Goal: Information Seeking & Learning: Learn about a topic

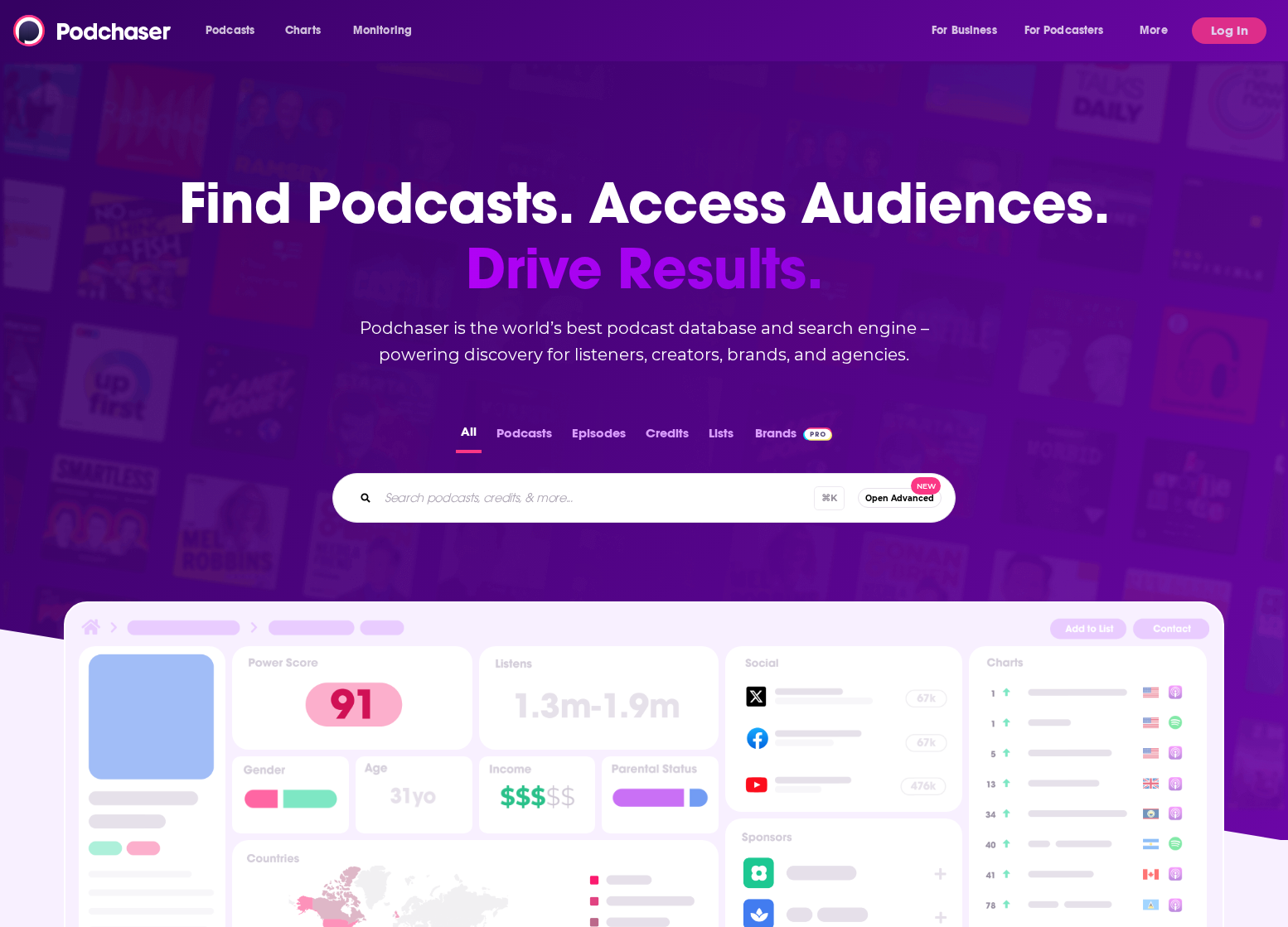
click at [465, 480] on div "⌘ K Open Advanced New" at bounding box center [644, 498] width 624 height 49
click at [1229, 31] on button "Log In" at bounding box center [1229, 30] width 75 height 27
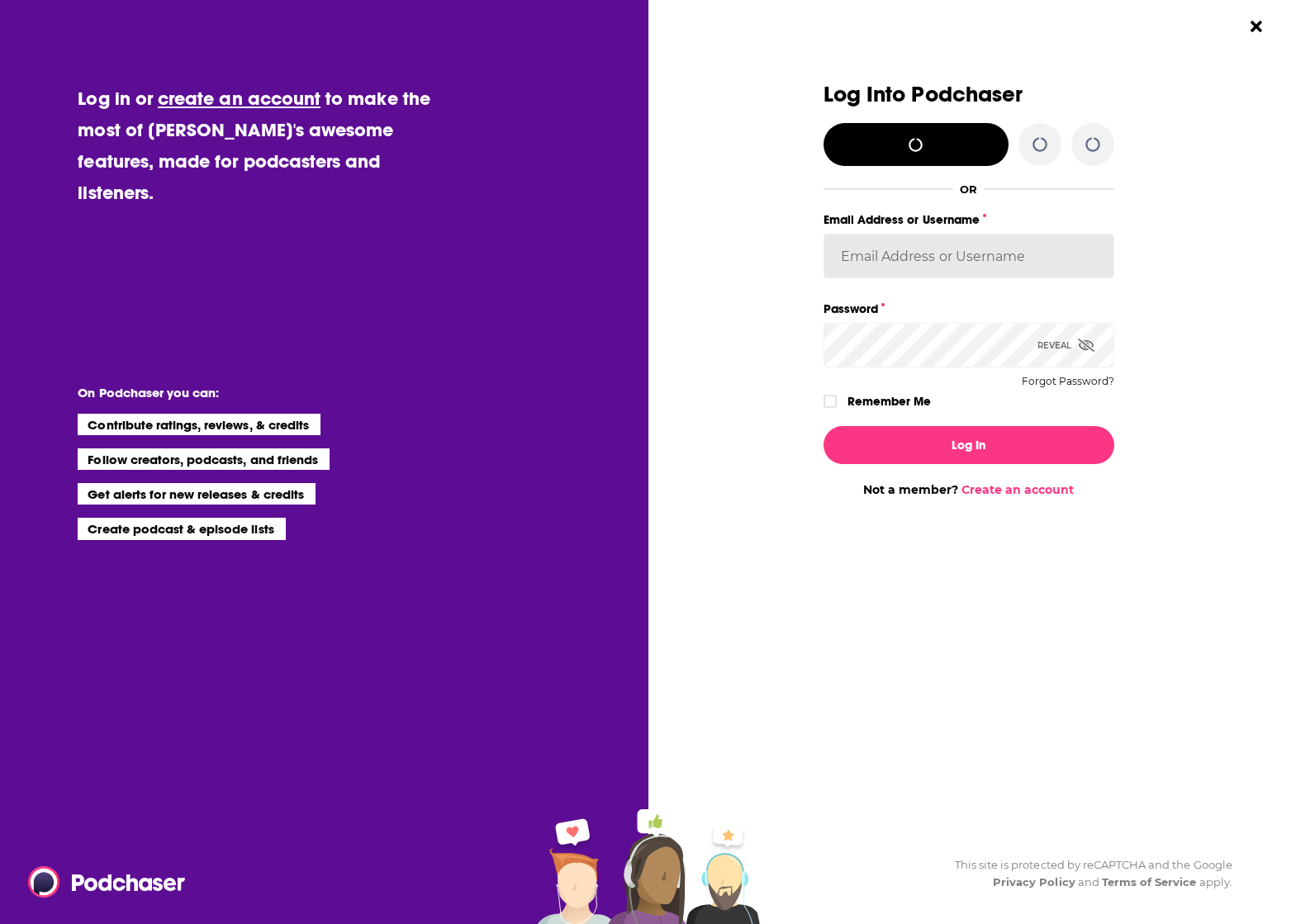
type input "[EMAIL_ADDRESS][DOMAIN_NAME]"
click at [899, 402] on label "Remember Me" at bounding box center [889, 401] width 83 height 22
click at [835, 409] on input "rememberMe" at bounding box center [830, 409] width 9 height 0
click at [913, 463] on div "Log In Not a member? Create an account" at bounding box center [969, 455] width 290 height 84
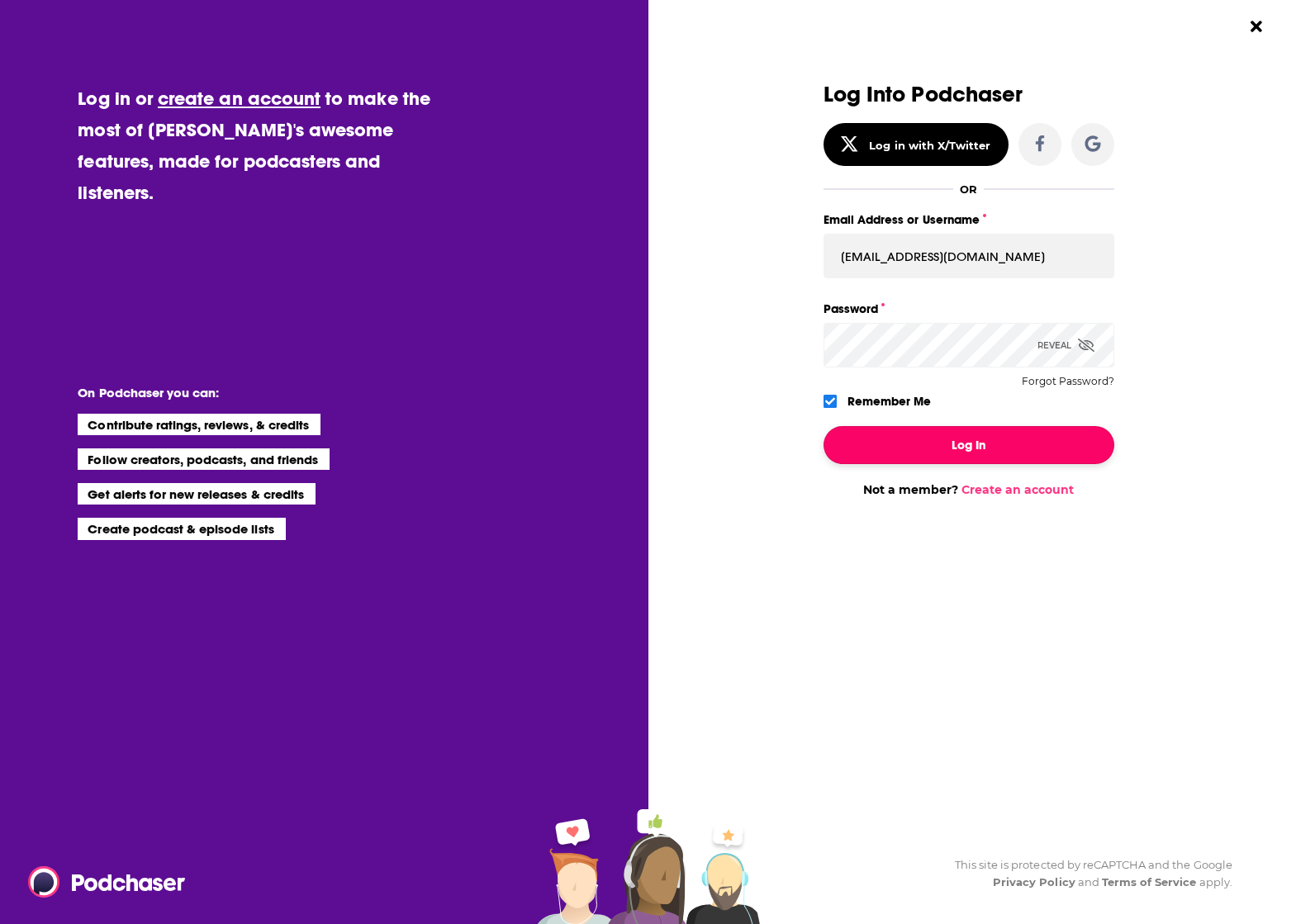
click at [926, 449] on button "Log In" at bounding box center [969, 445] width 290 height 38
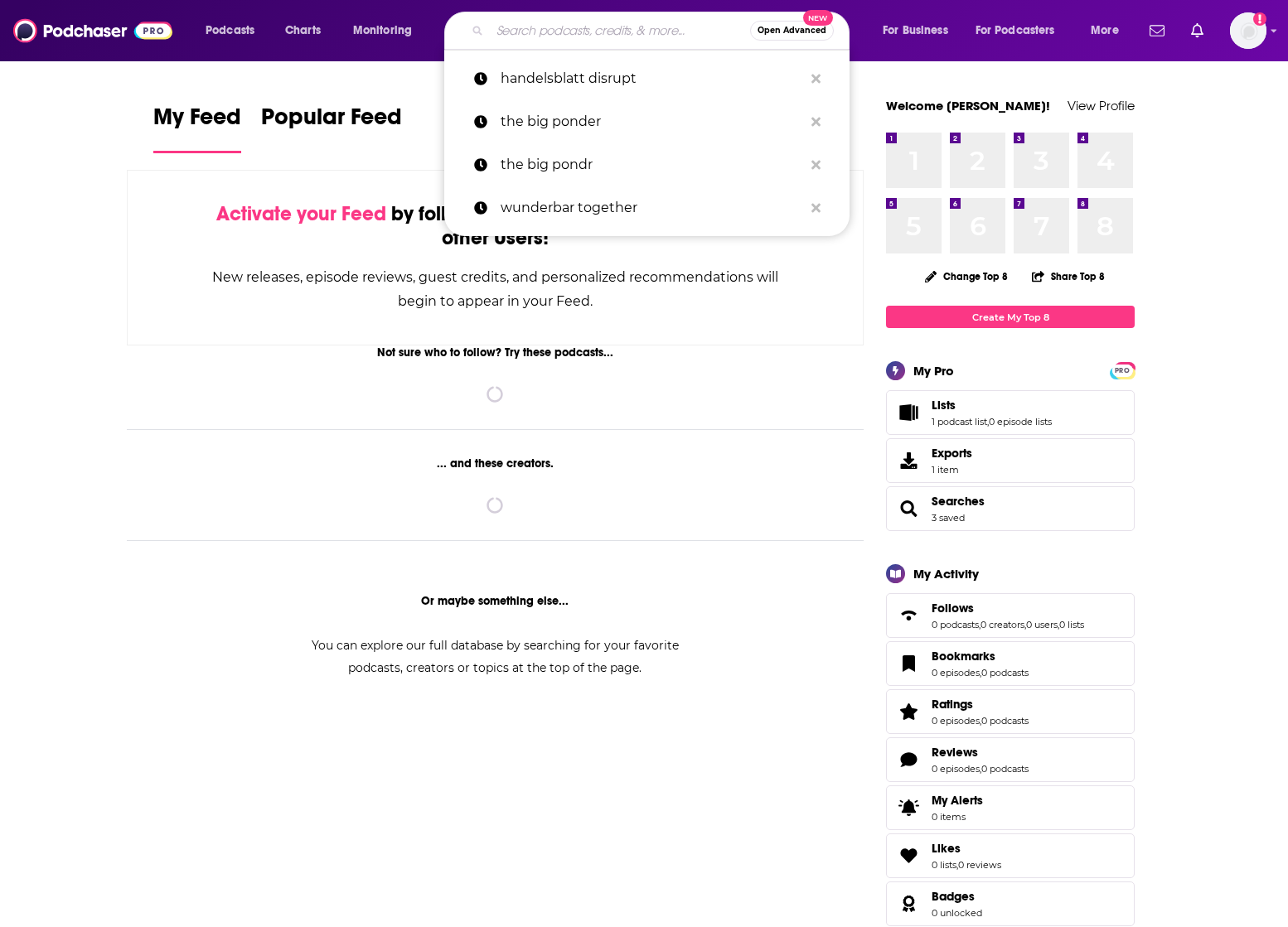
click at [551, 36] on input "Search podcasts, credits, & more..." at bounding box center [620, 30] width 260 height 27
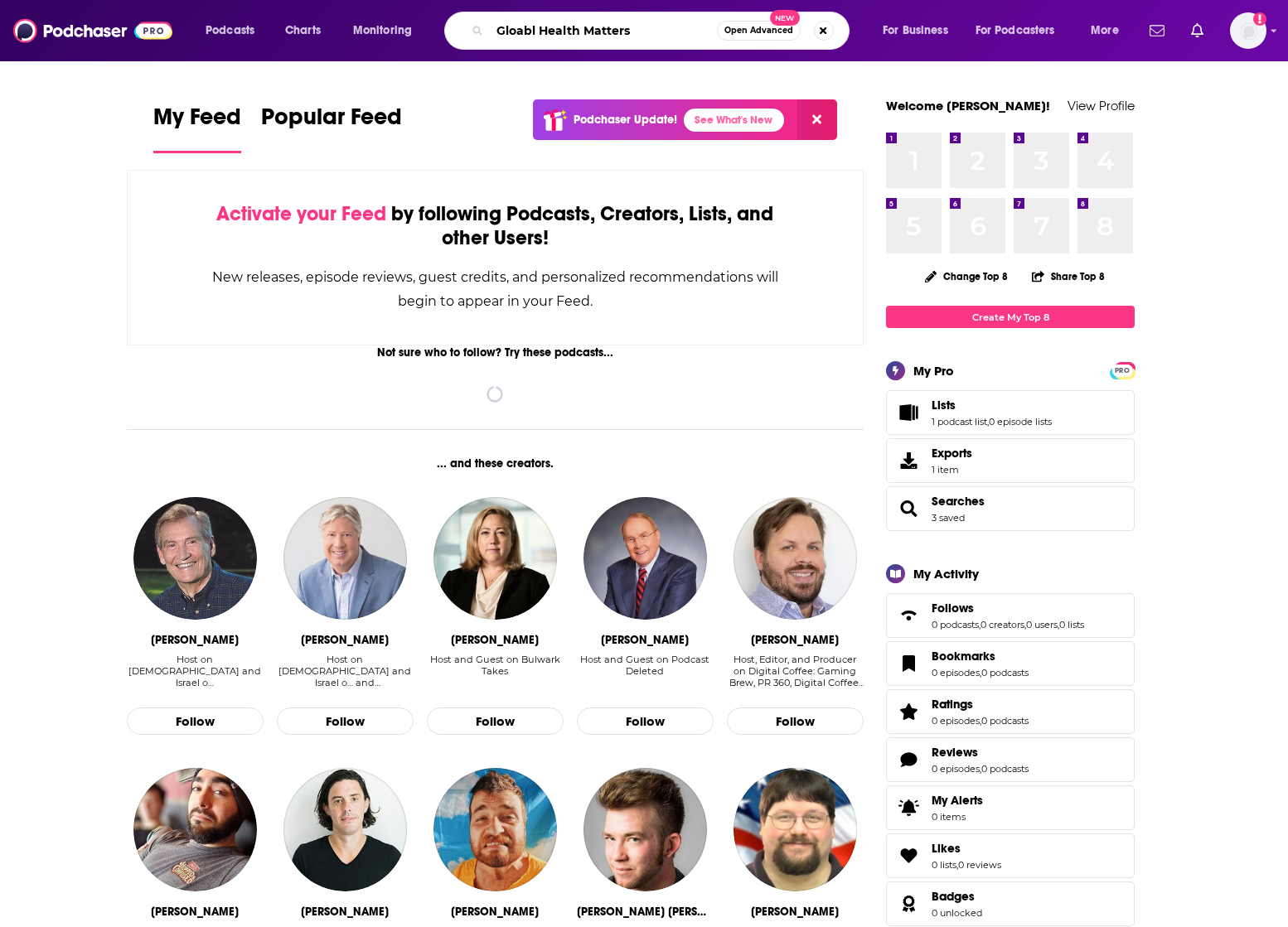
click at [534, 31] on input "Gloabl Health Matters" at bounding box center [603, 30] width 227 height 27
click at [656, 28] on input "Global Health Matters" at bounding box center [603, 30] width 227 height 27
type input "Global Health Matters"
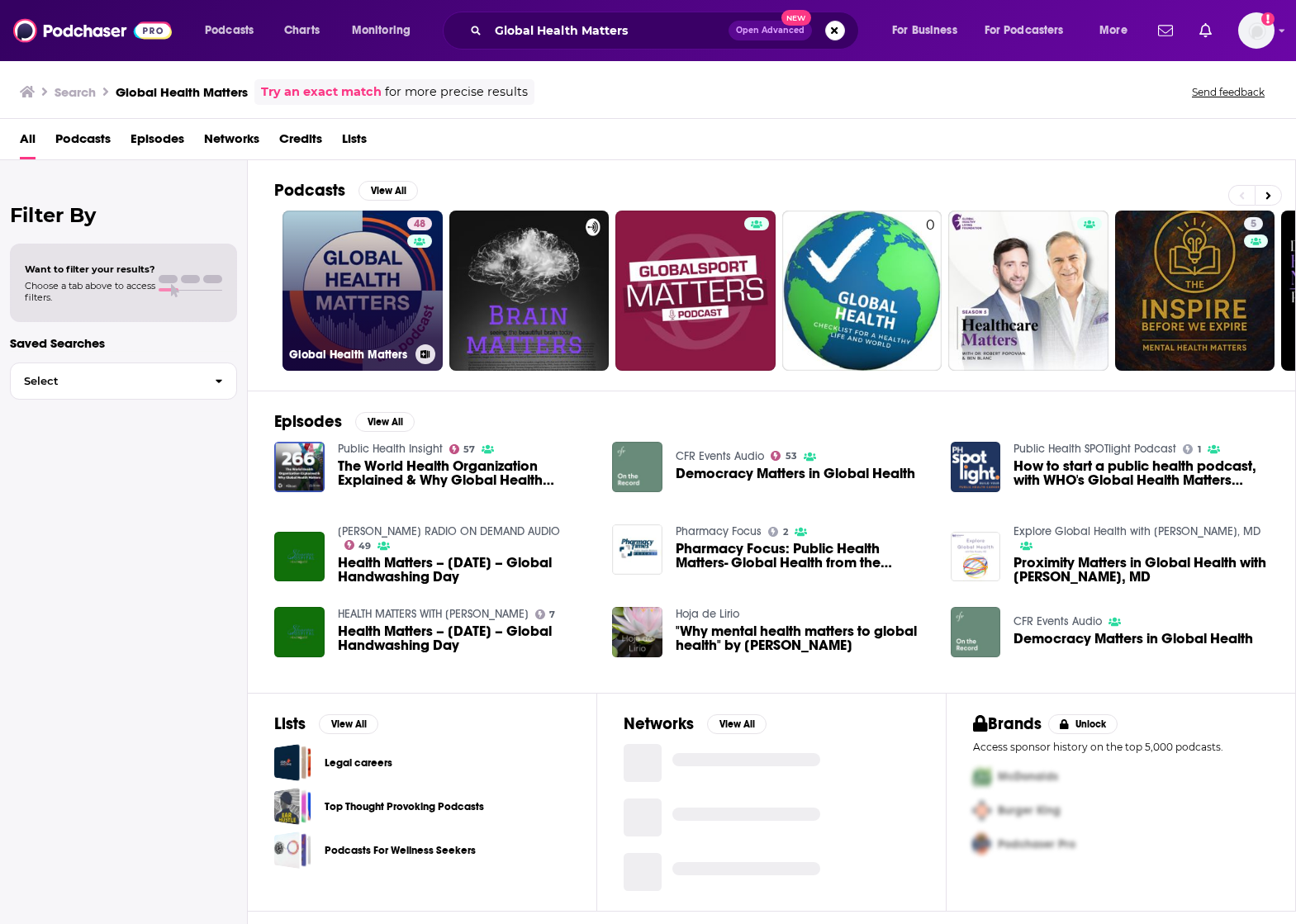
click at [388, 285] on link "48 Global Health Matters" at bounding box center [362, 290] width 160 height 160
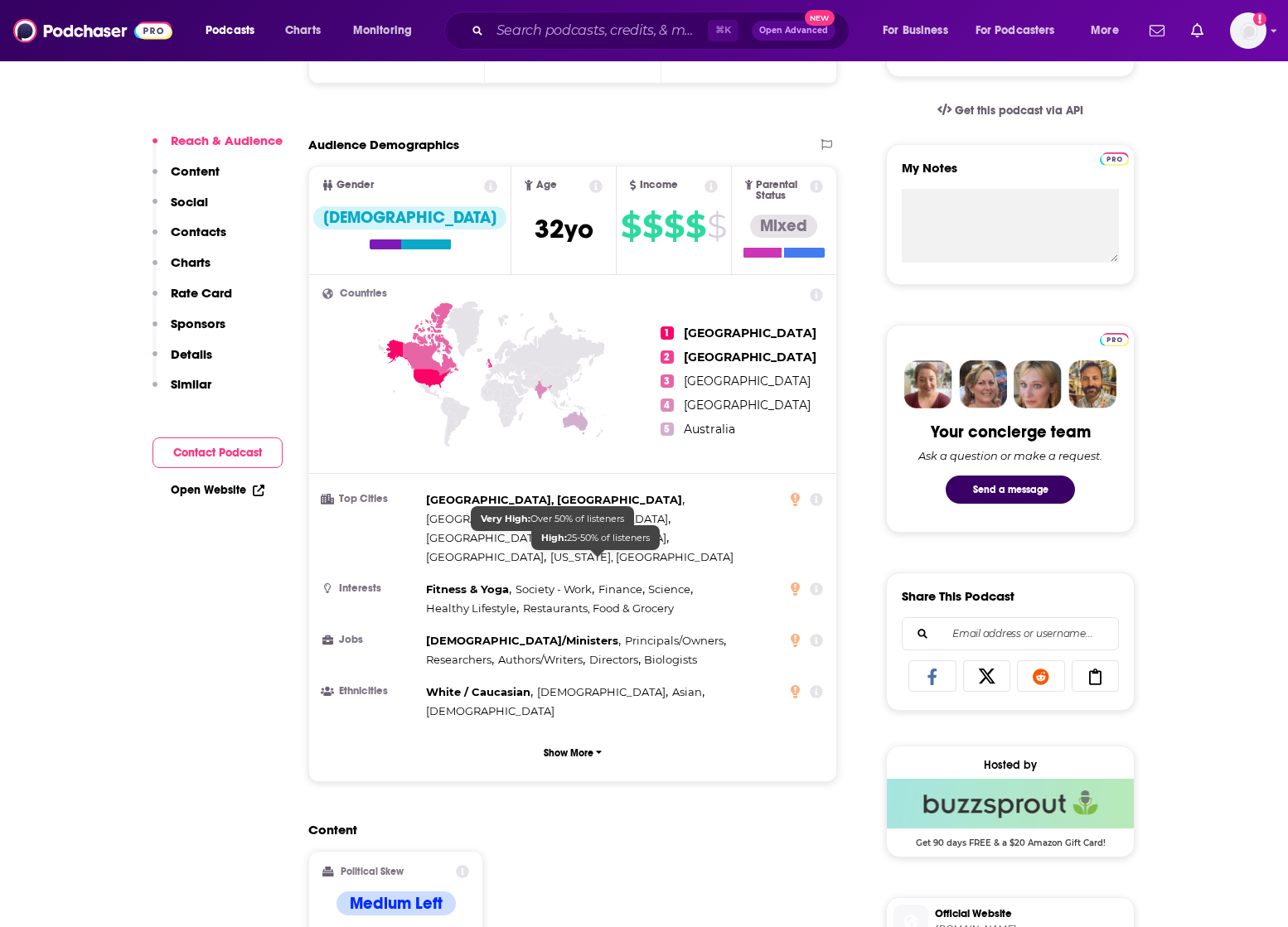
scroll to position [528, 0]
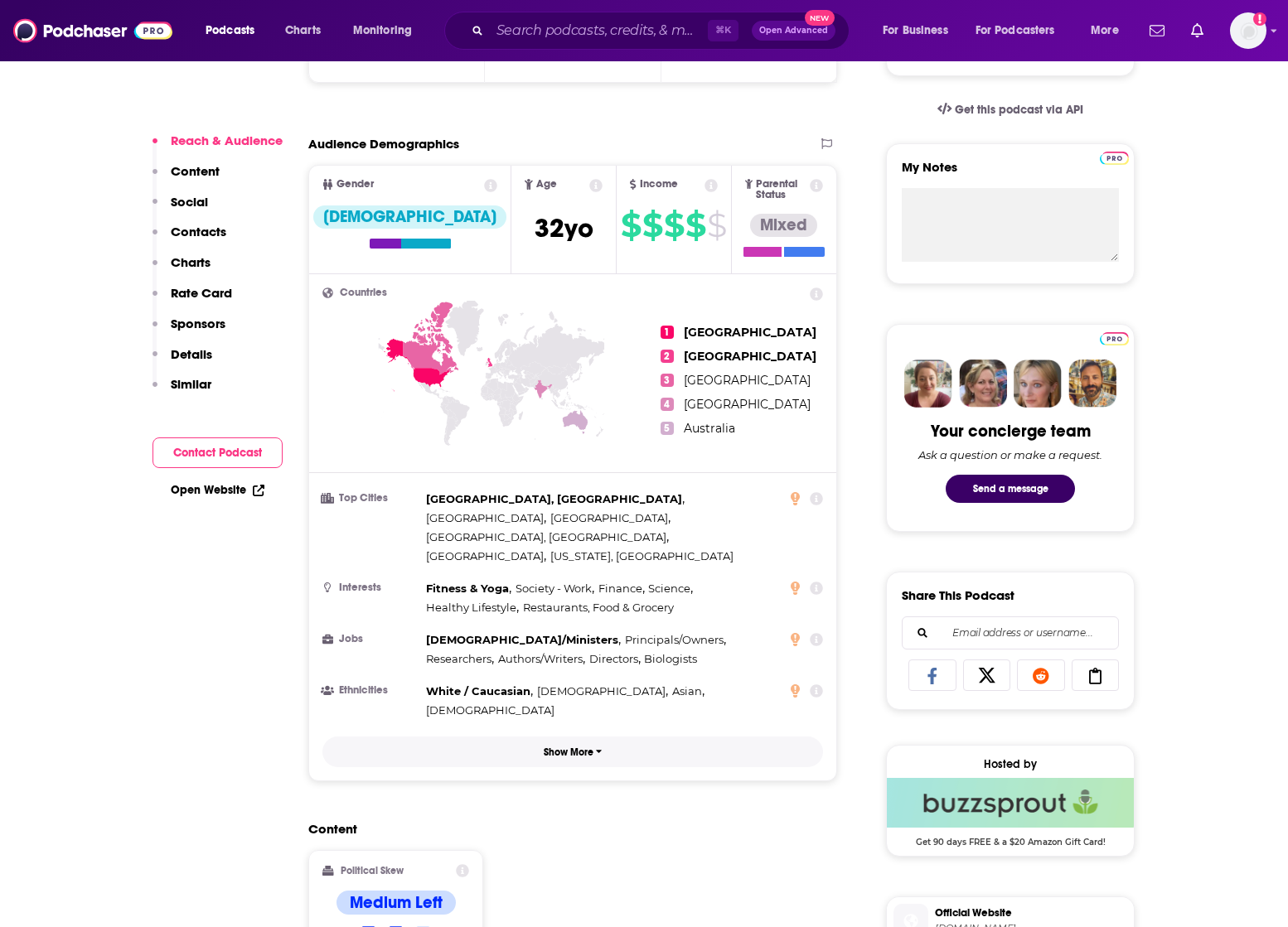
click at [528, 736] on button "Show More" at bounding box center [572, 751] width 500 height 30
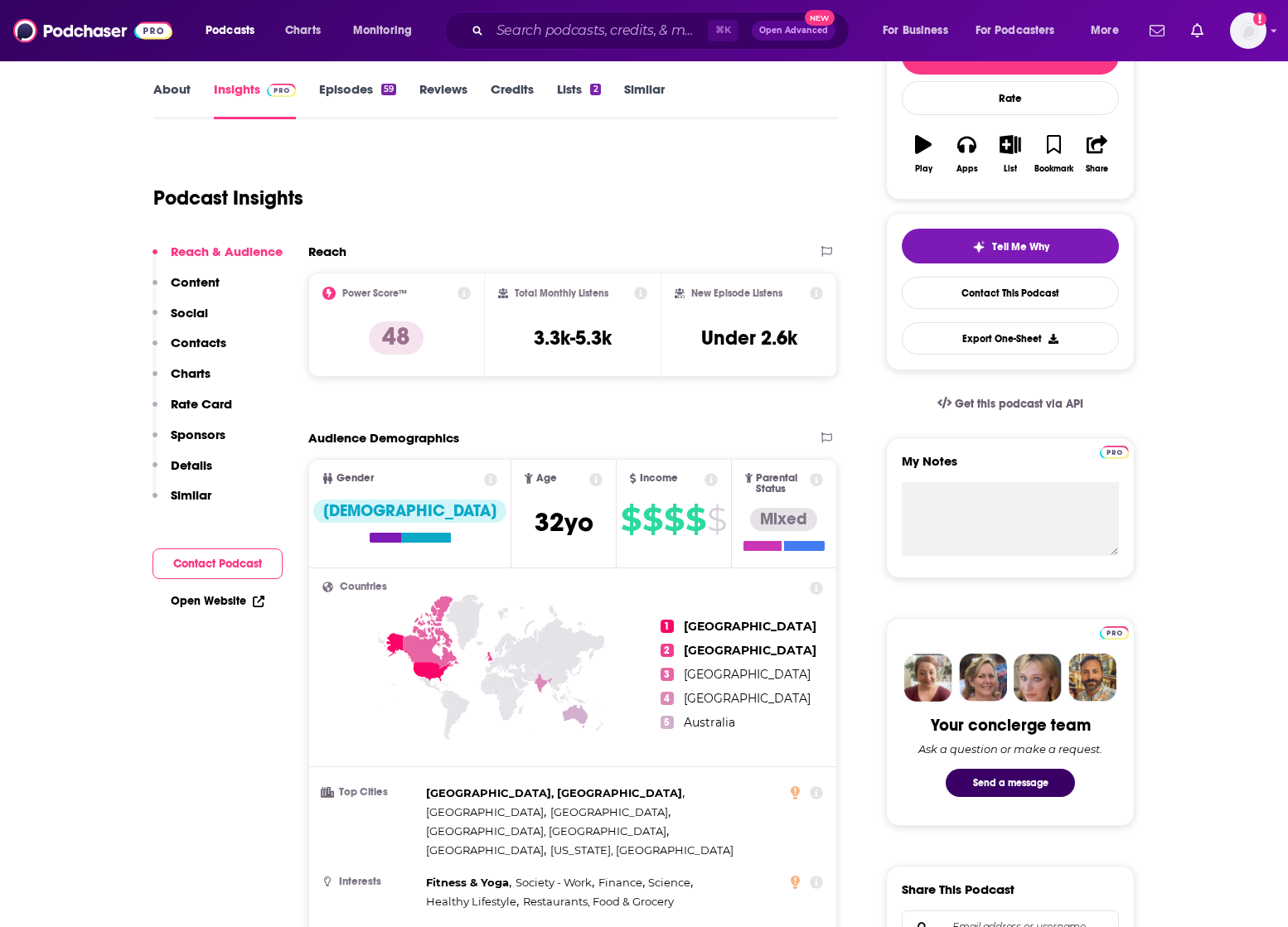
scroll to position [0, 0]
